Goal: Transaction & Acquisition: Purchase product/service

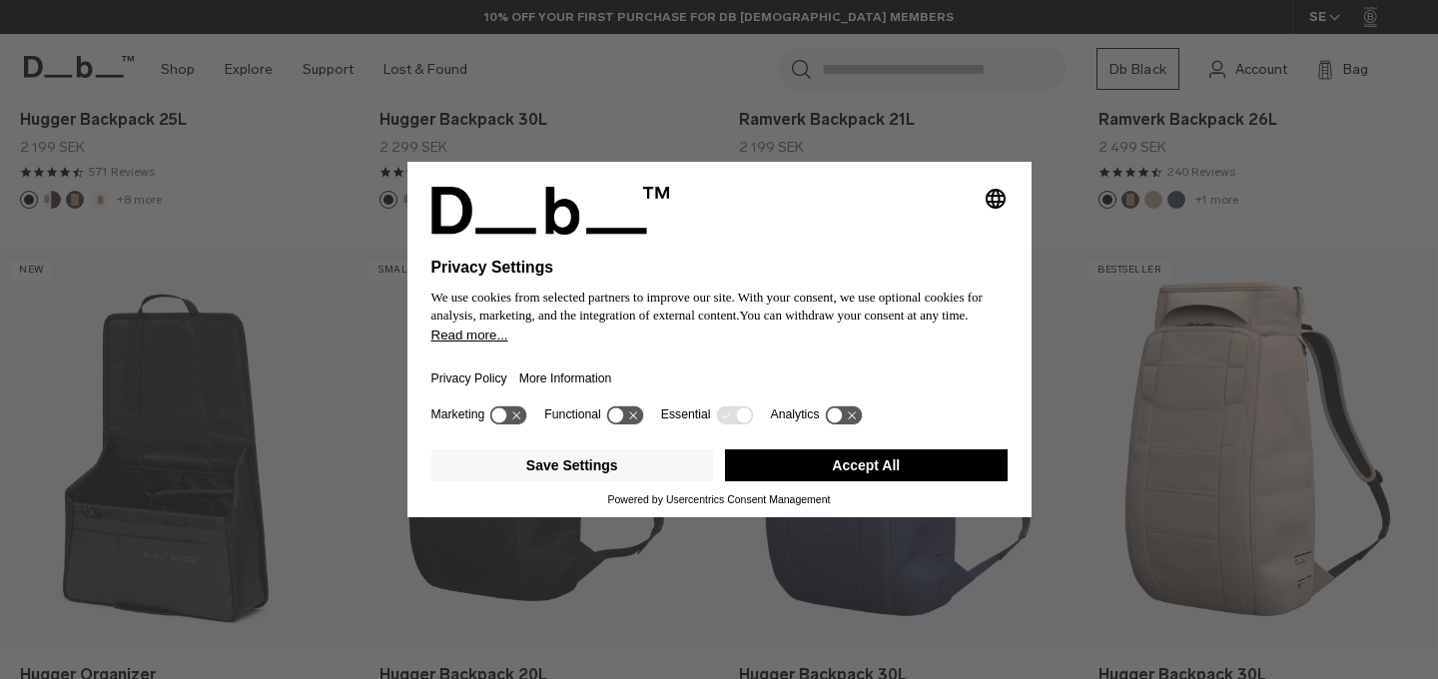
scroll to position [802, 0]
click at [815, 475] on button "Accept All" at bounding box center [866, 465] width 283 height 32
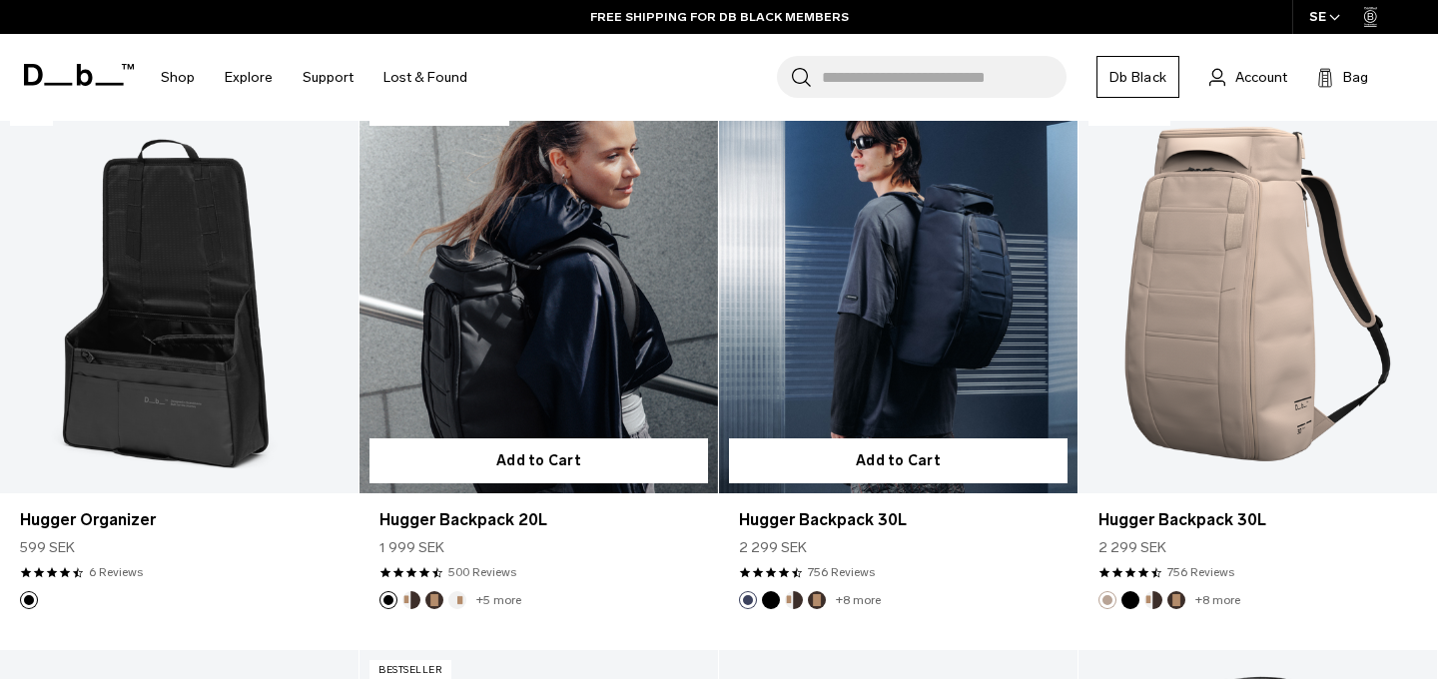
scroll to position [958, 0]
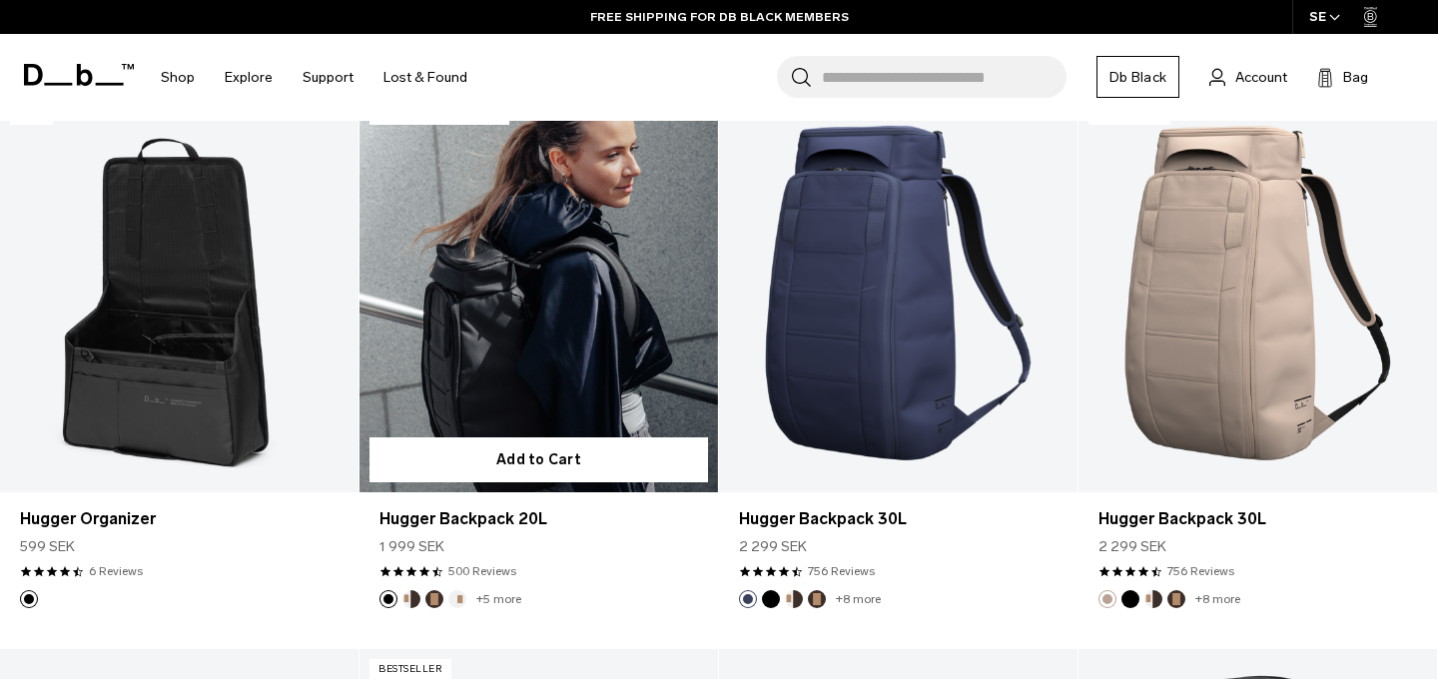
click at [476, 377] on link "Hugger Backpack 20L" at bounding box center [539, 293] width 359 height 398
